Goal: Task Accomplishment & Management: Complete application form

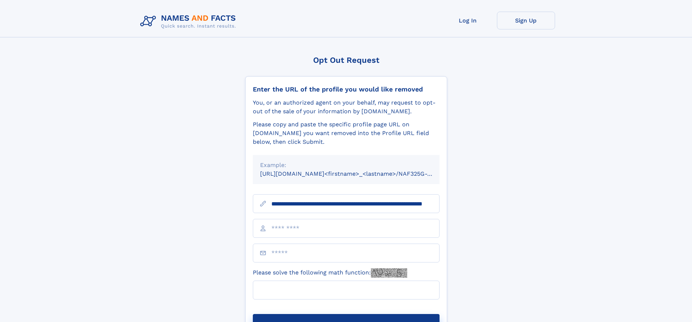
scroll to position [0, 68]
type input "**********"
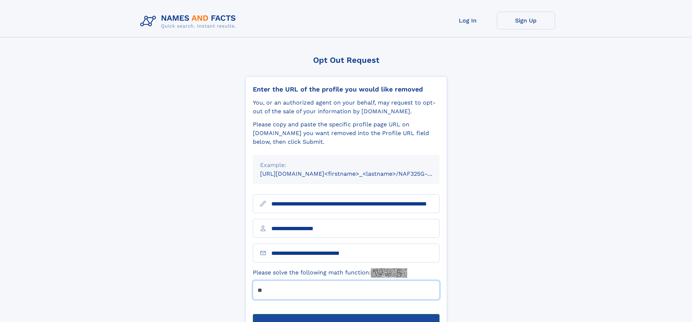
type input "**"
click at [346, 314] on button "Submit Opt Out Request" at bounding box center [346, 325] width 187 height 23
